Goal: Task Accomplishment & Management: Use online tool/utility

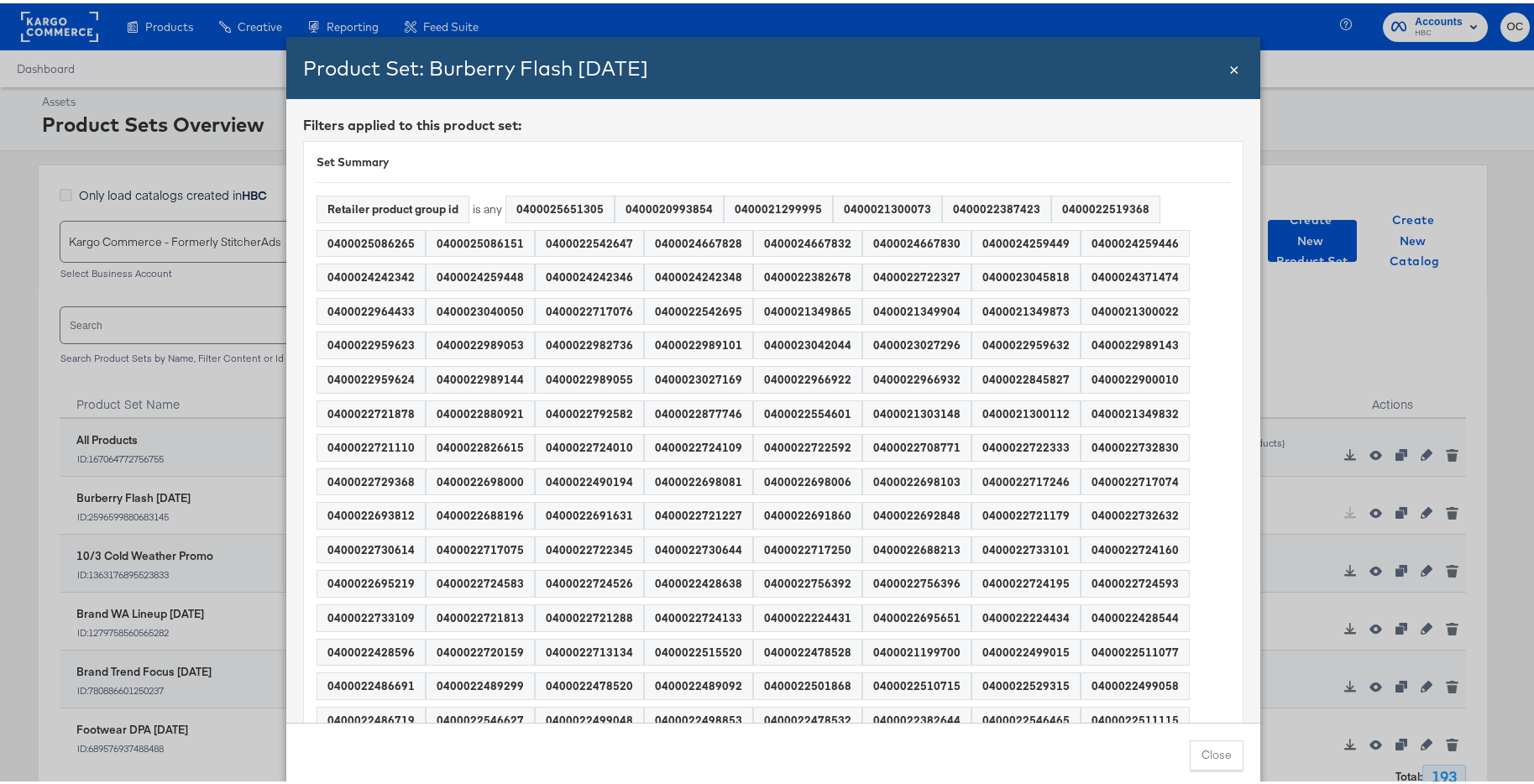
click at [1229, 60] on span "×" at bounding box center [1234, 64] width 10 height 22
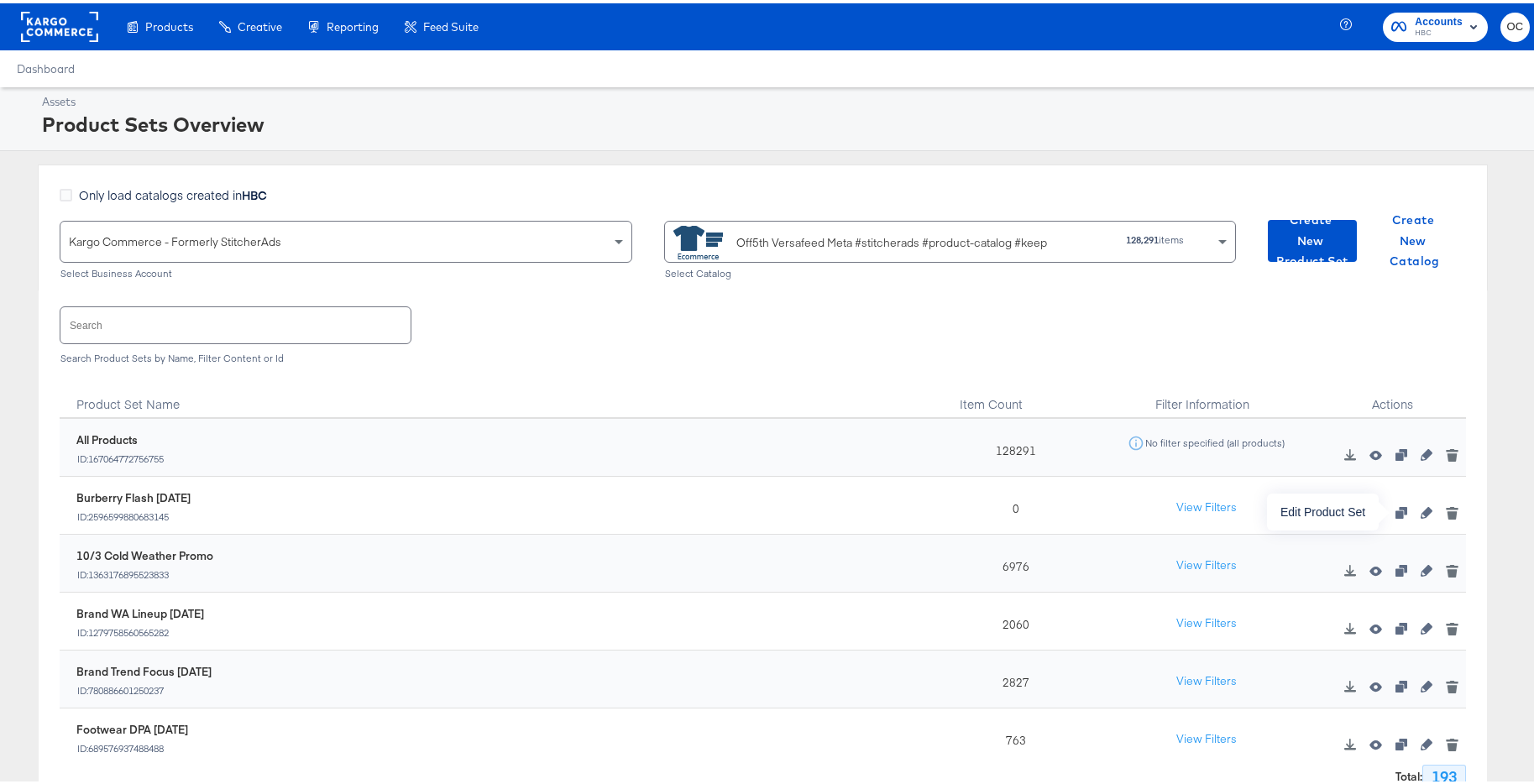
click at [1421, 513] on icon "button" at bounding box center [1426, 509] width 12 height 12
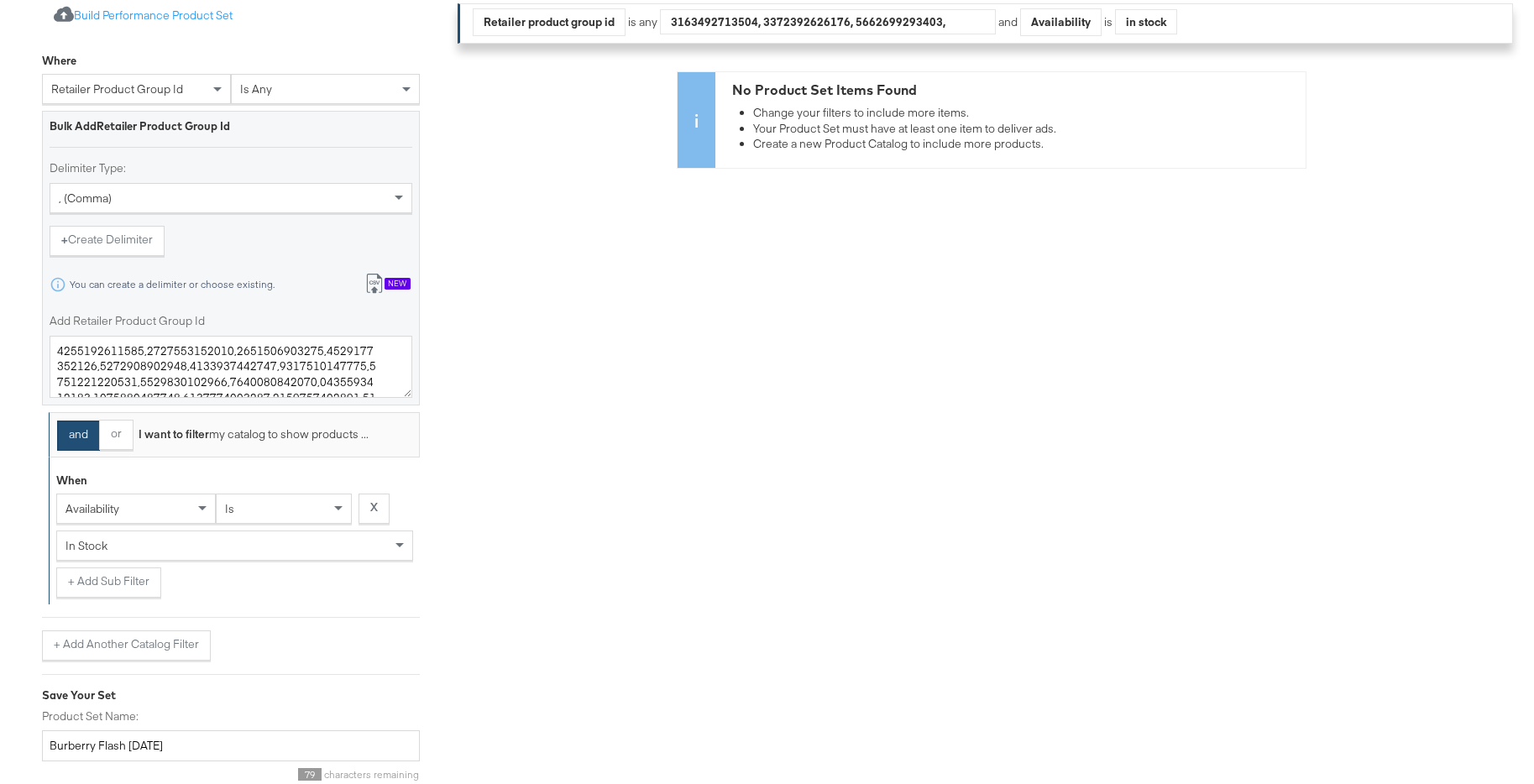
scroll to position [491, 0]
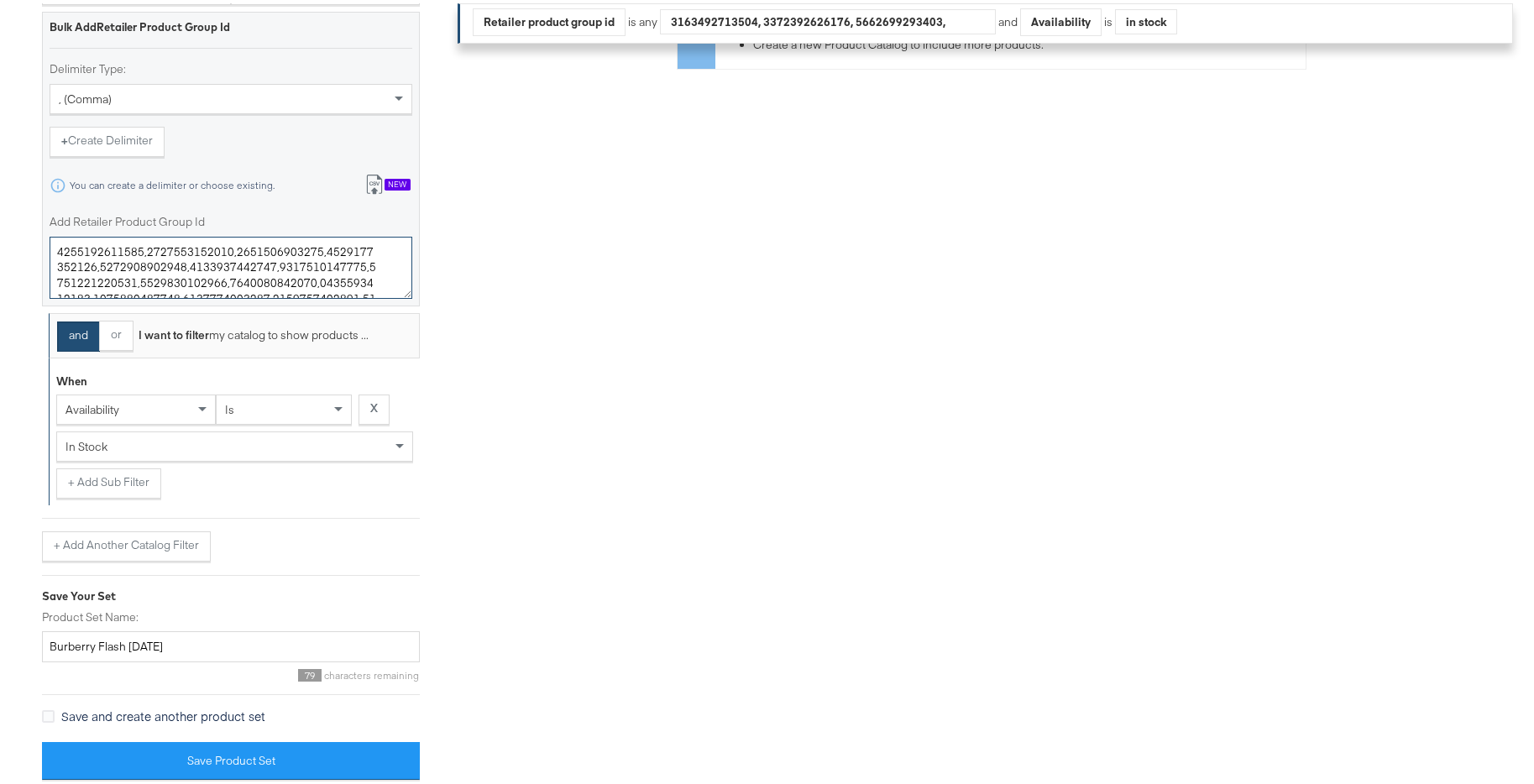
click at [308, 267] on textarea "Add Retailer Product Group Id" at bounding box center [230, 264] width 362 height 62
paste textarea "400025651305 400020993854 400021299995 400021300073 400022387423 400022519368 4…"
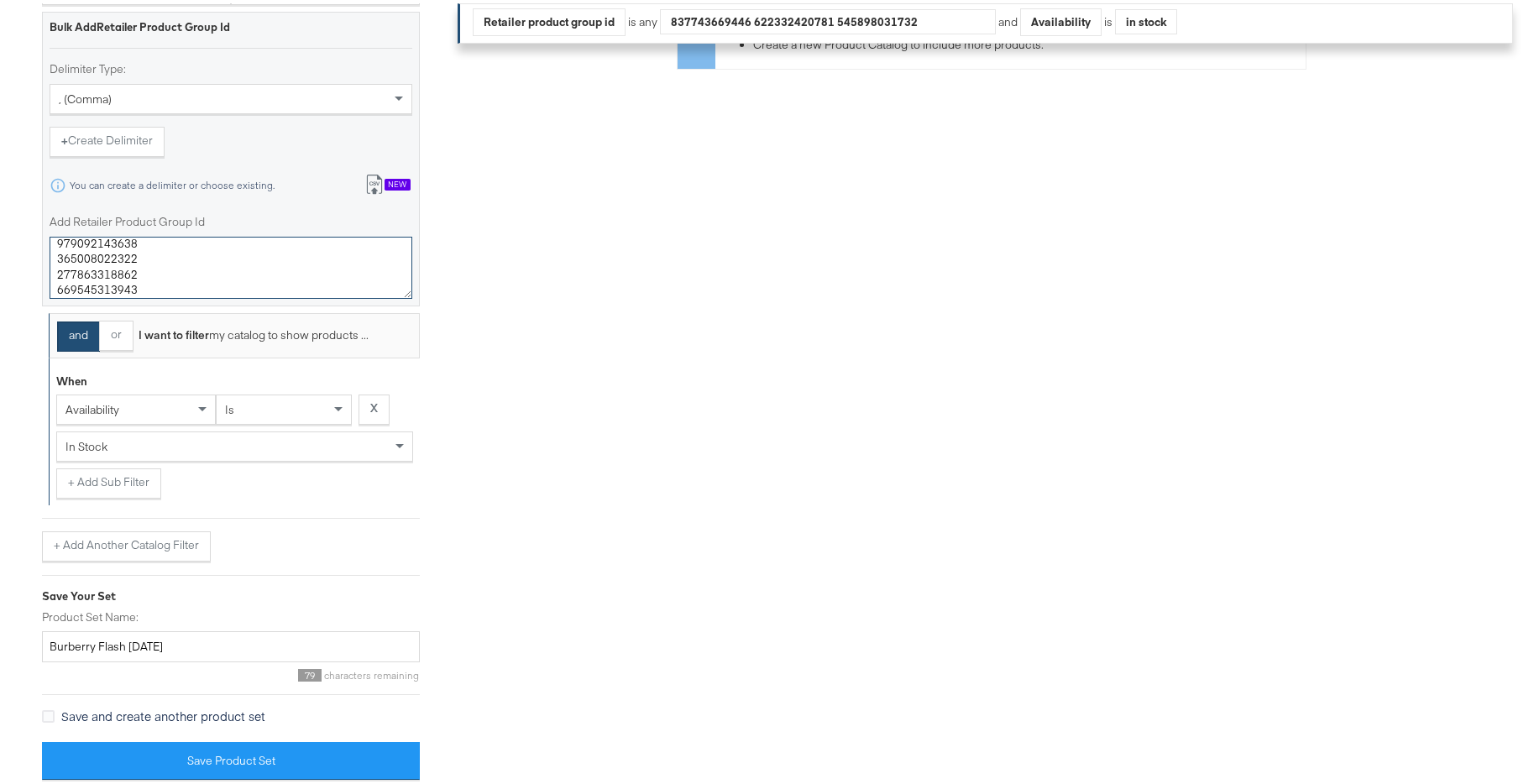
type textarea "0400025651305,0400020993854,0400021299995,0400021300073,0400022387423,040002251…"
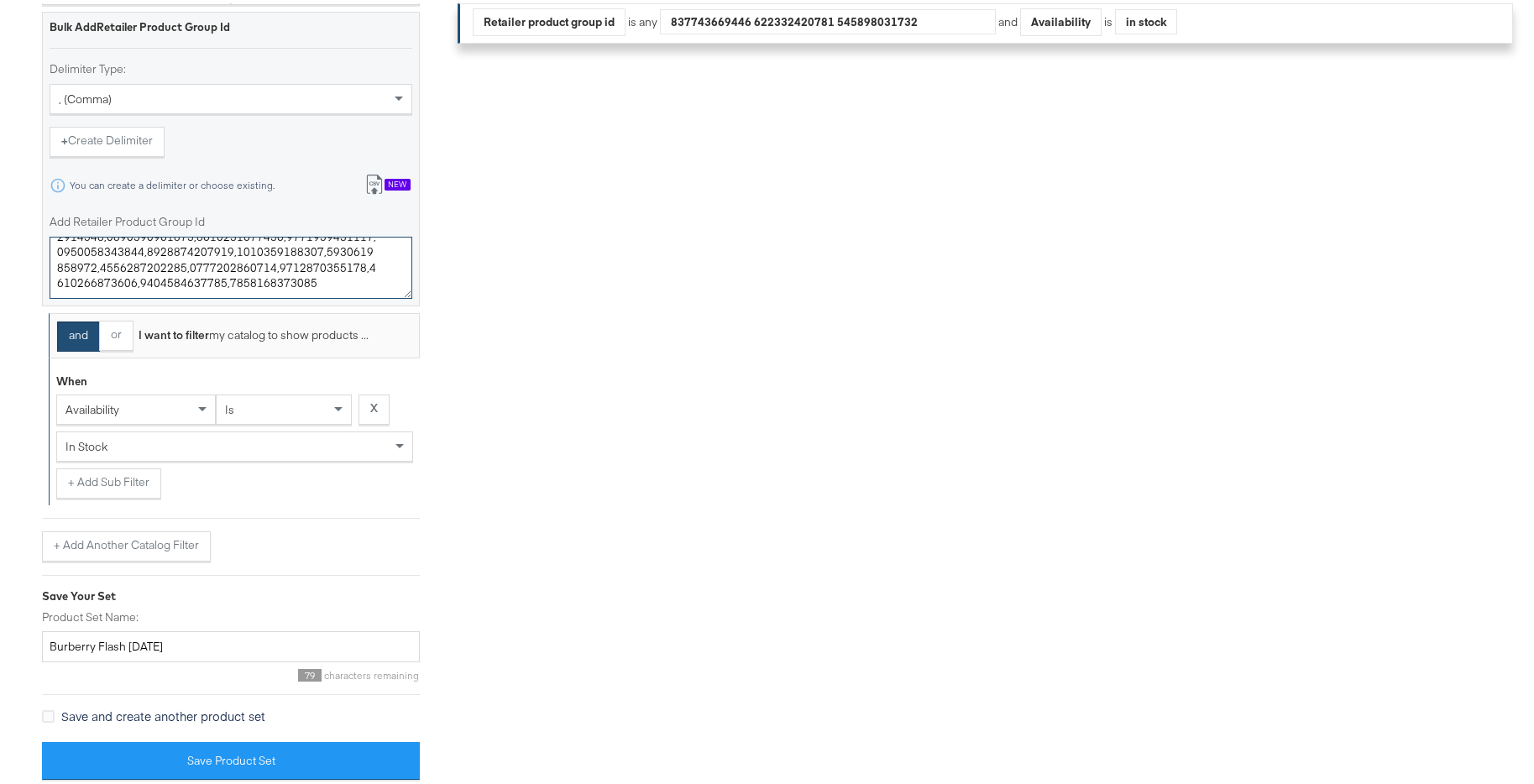
scroll to position [794, 0]
click at [318, 268] on textarea "Add Retailer Product Group Id" at bounding box center [230, 264] width 362 height 62
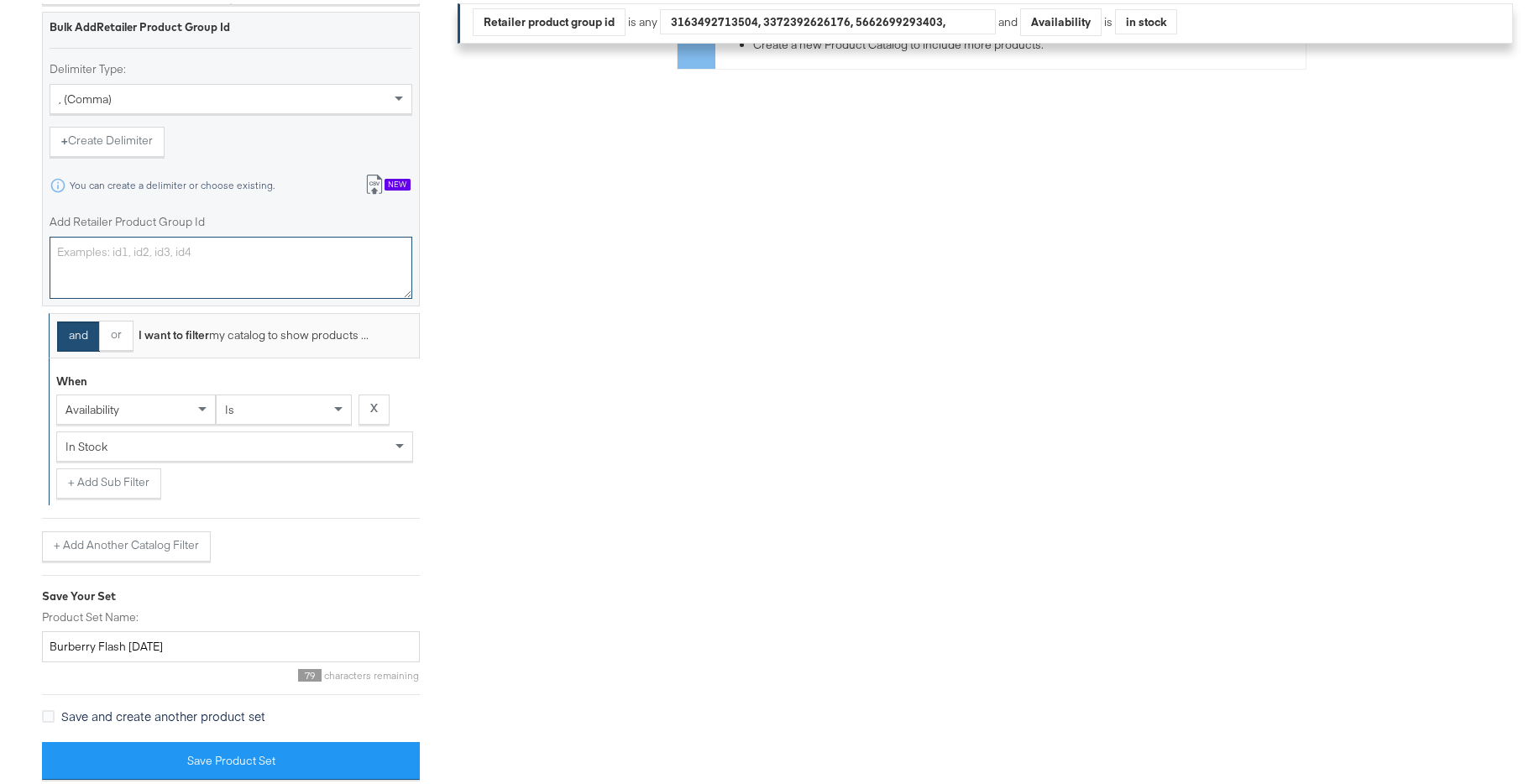
scroll to position [0, 0]
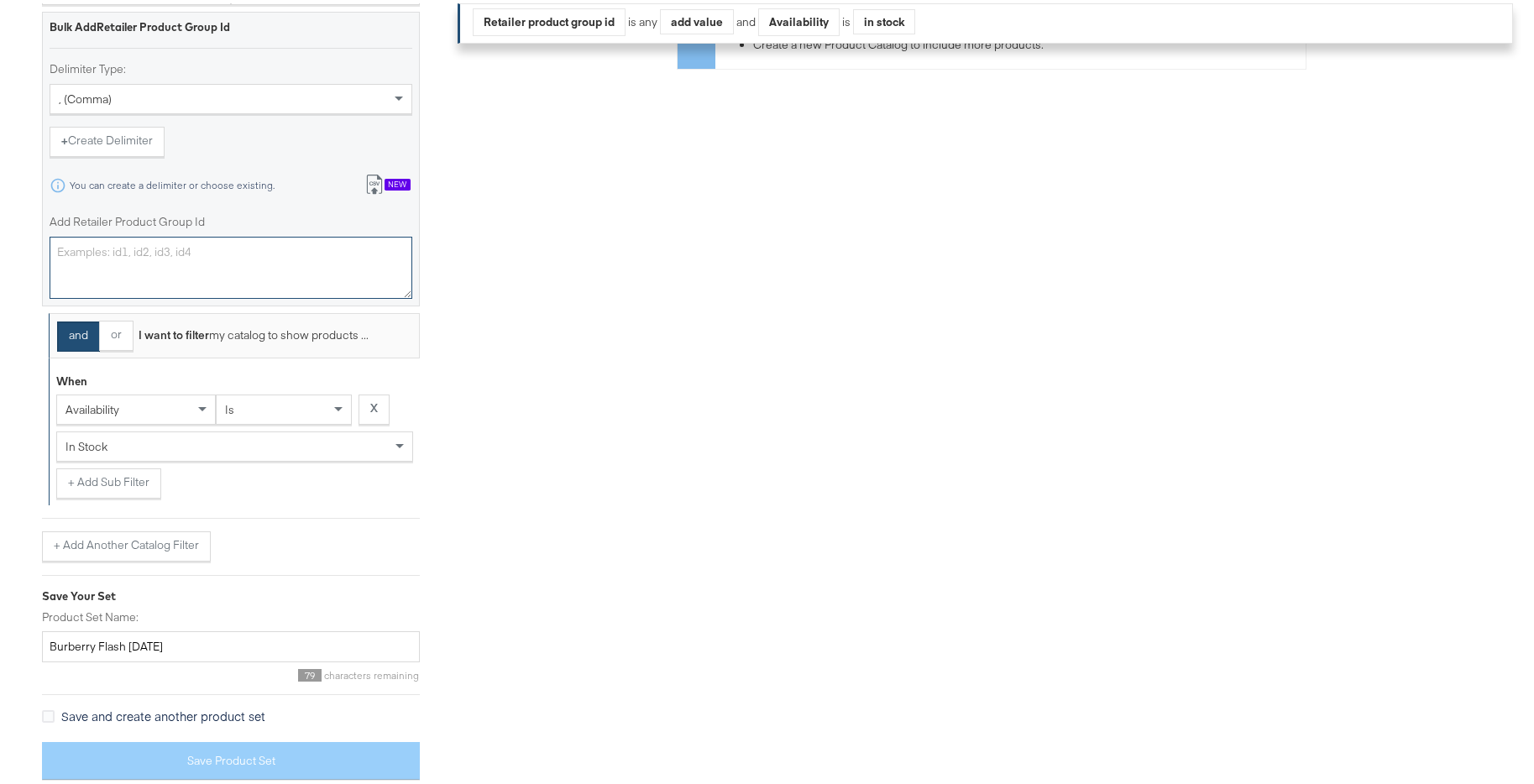
paste textarea "0400025651305,0400020993854,0400021299995,0400021300073,0400022387423,040002251…"
type textarea "0400025651305,0400020993854,0400021299995,0400021300073,0400022387423,040002251…"
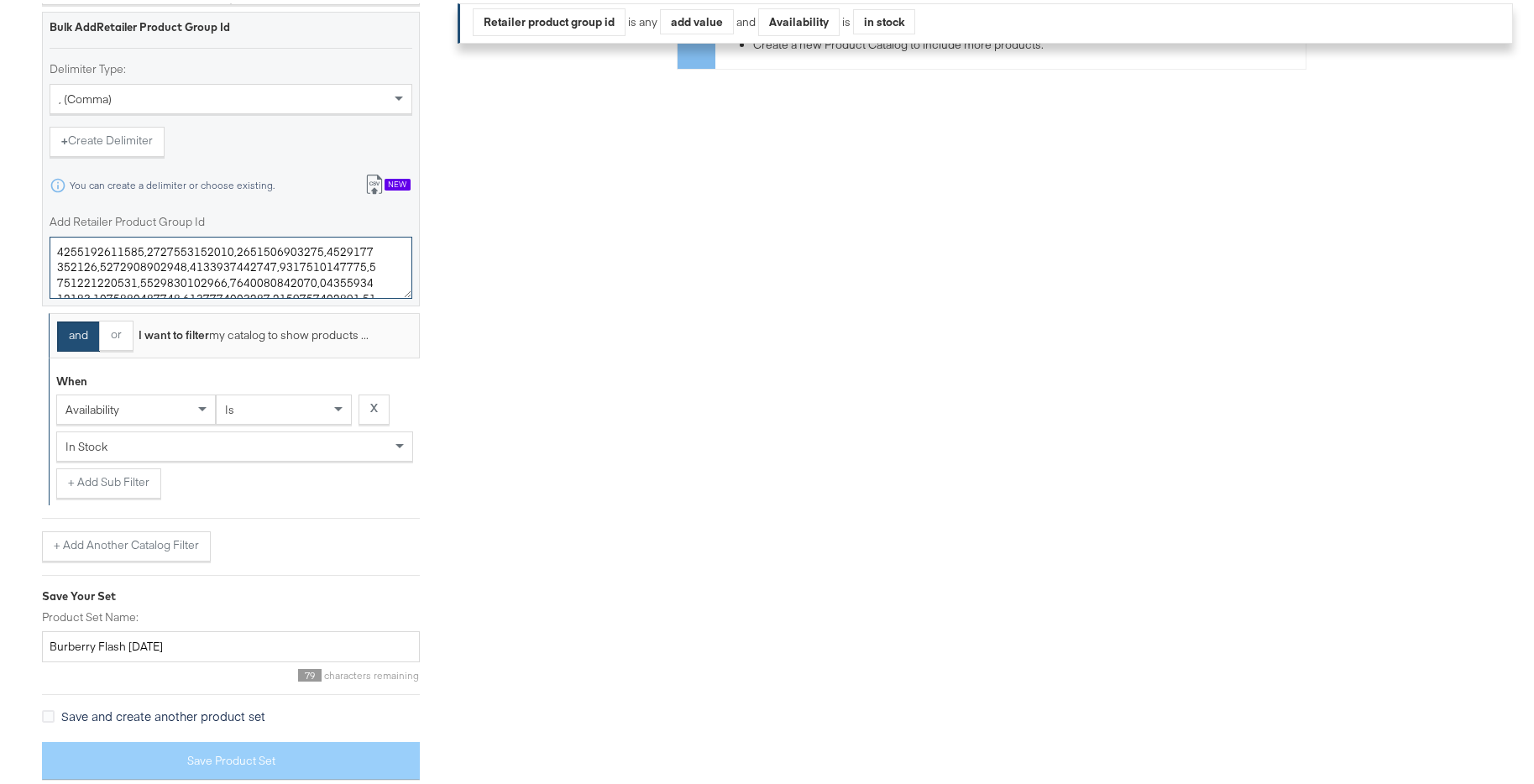
scroll to position [788, 0]
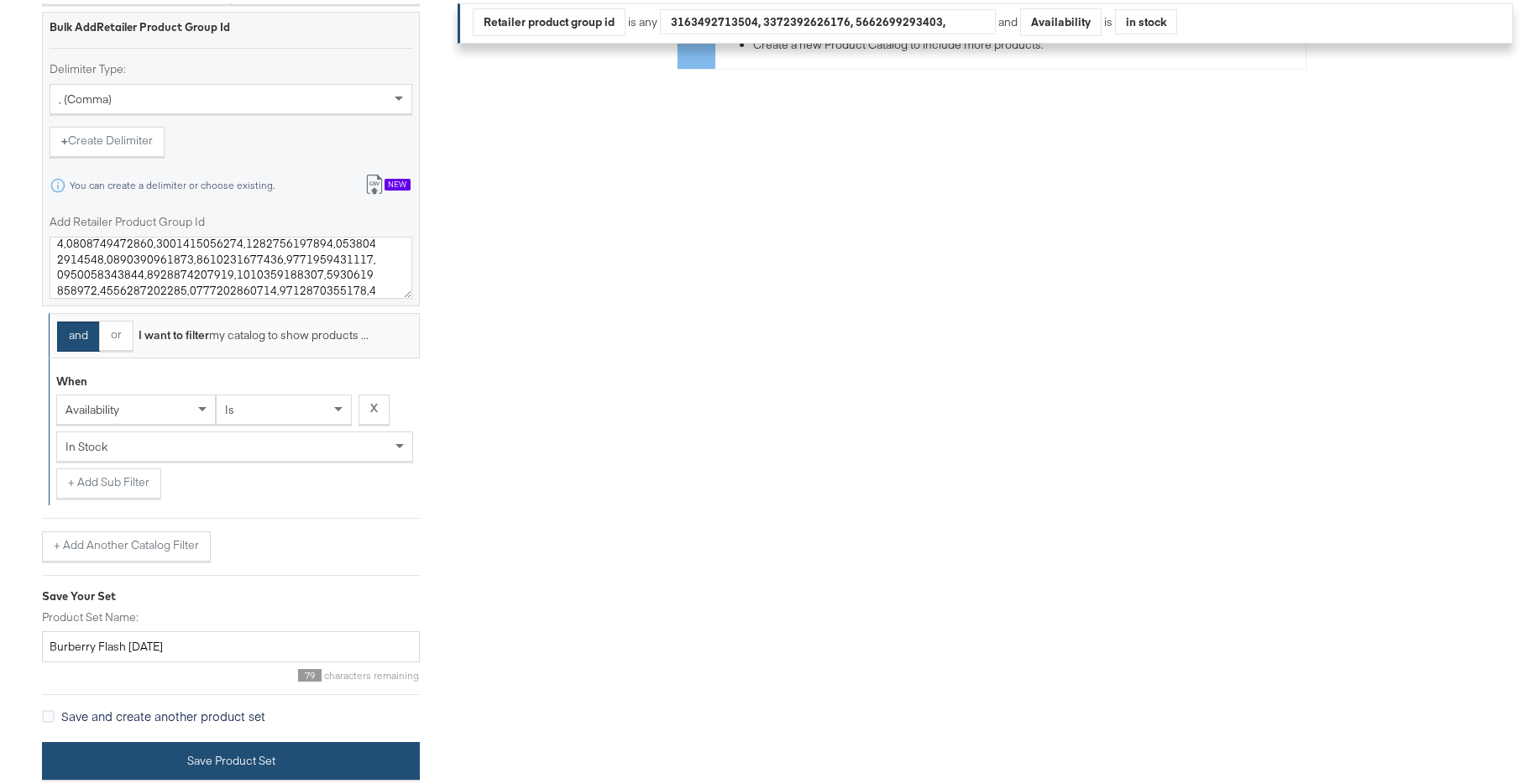
click at [334, 753] on button "Save Product Set" at bounding box center [231, 758] width 378 height 38
